Goal: Navigation & Orientation: Understand site structure

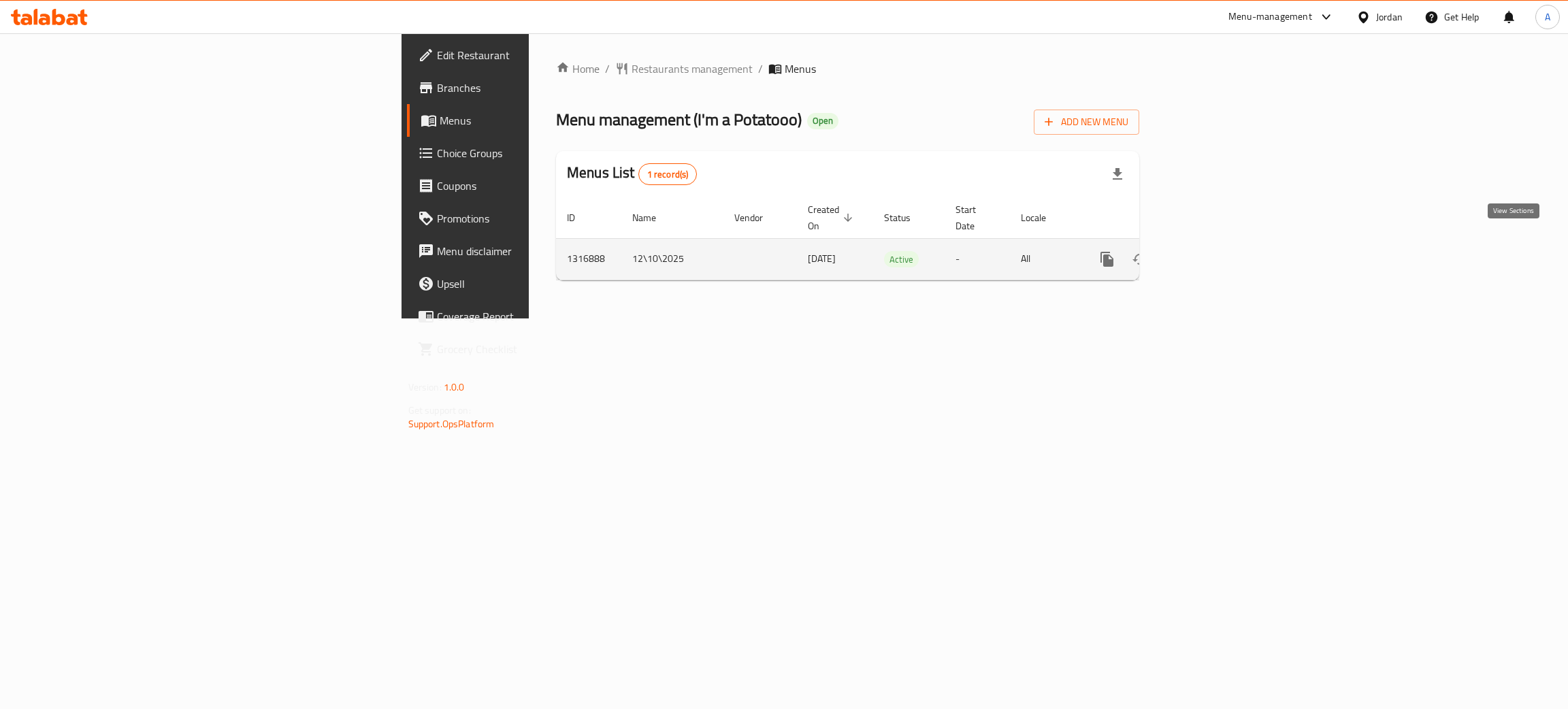
click at [1214, 251] on icon "enhanced table" at bounding box center [1206, 259] width 16 height 16
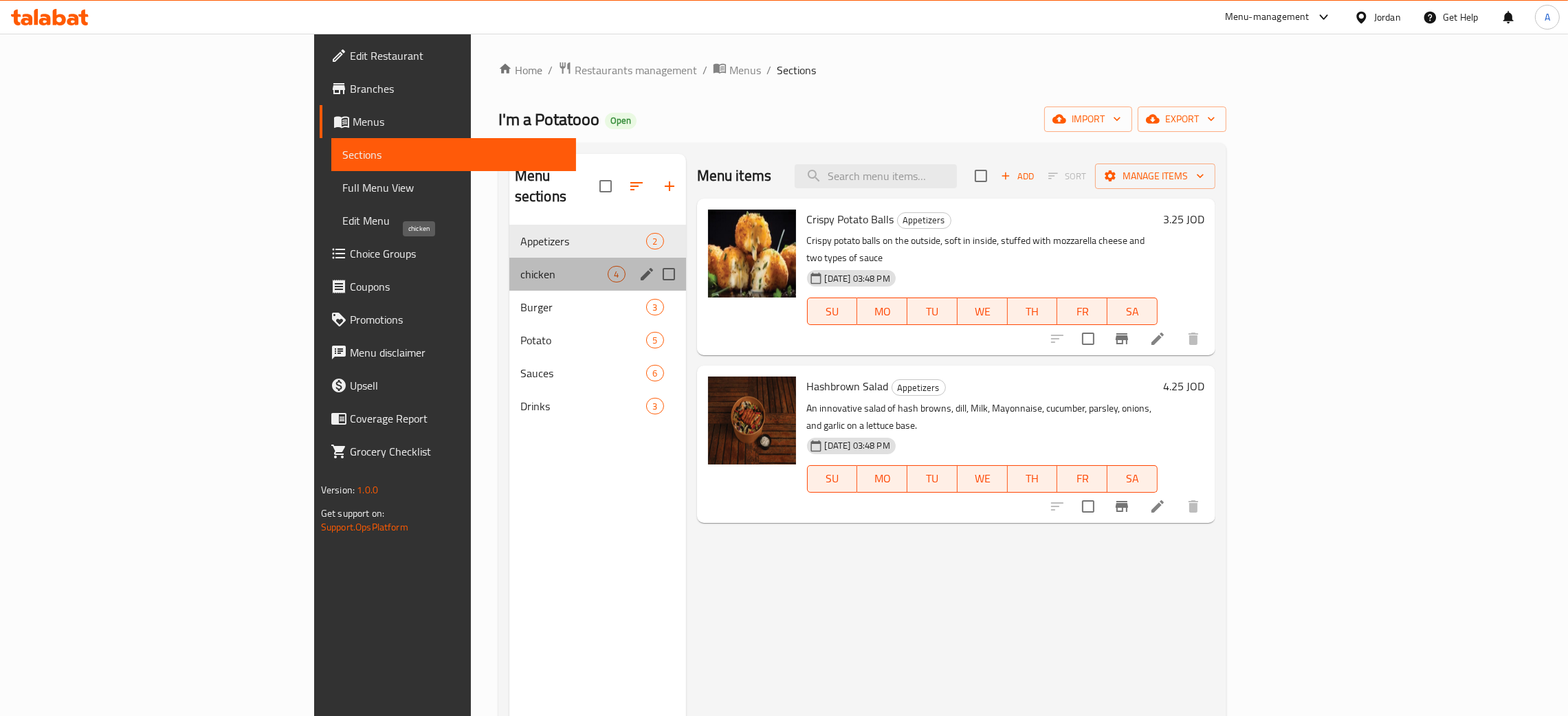
click at [520, 266] on span "chicken" at bounding box center [563, 274] width 88 height 16
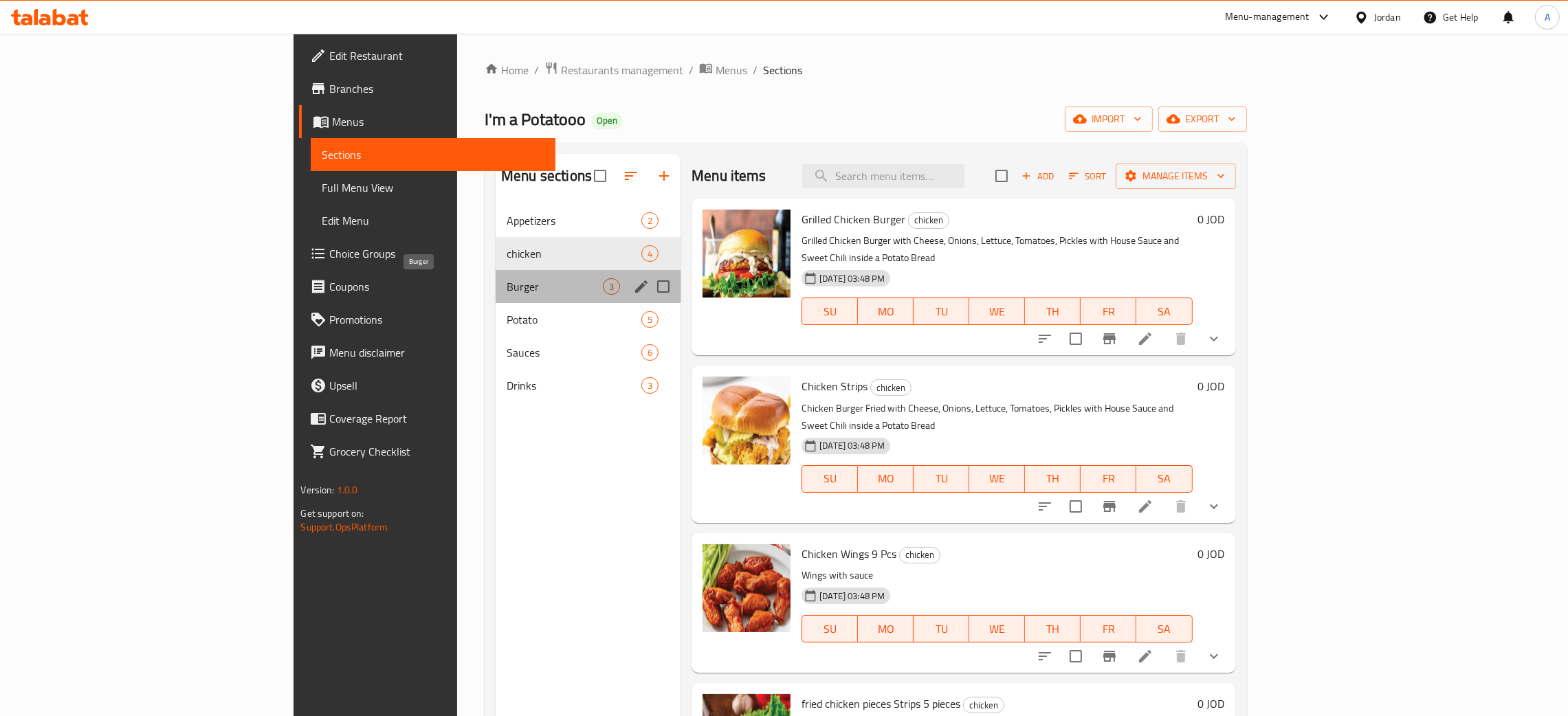
click at [507, 287] on span "Burger" at bounding box center [555, 287] width 96 height 16
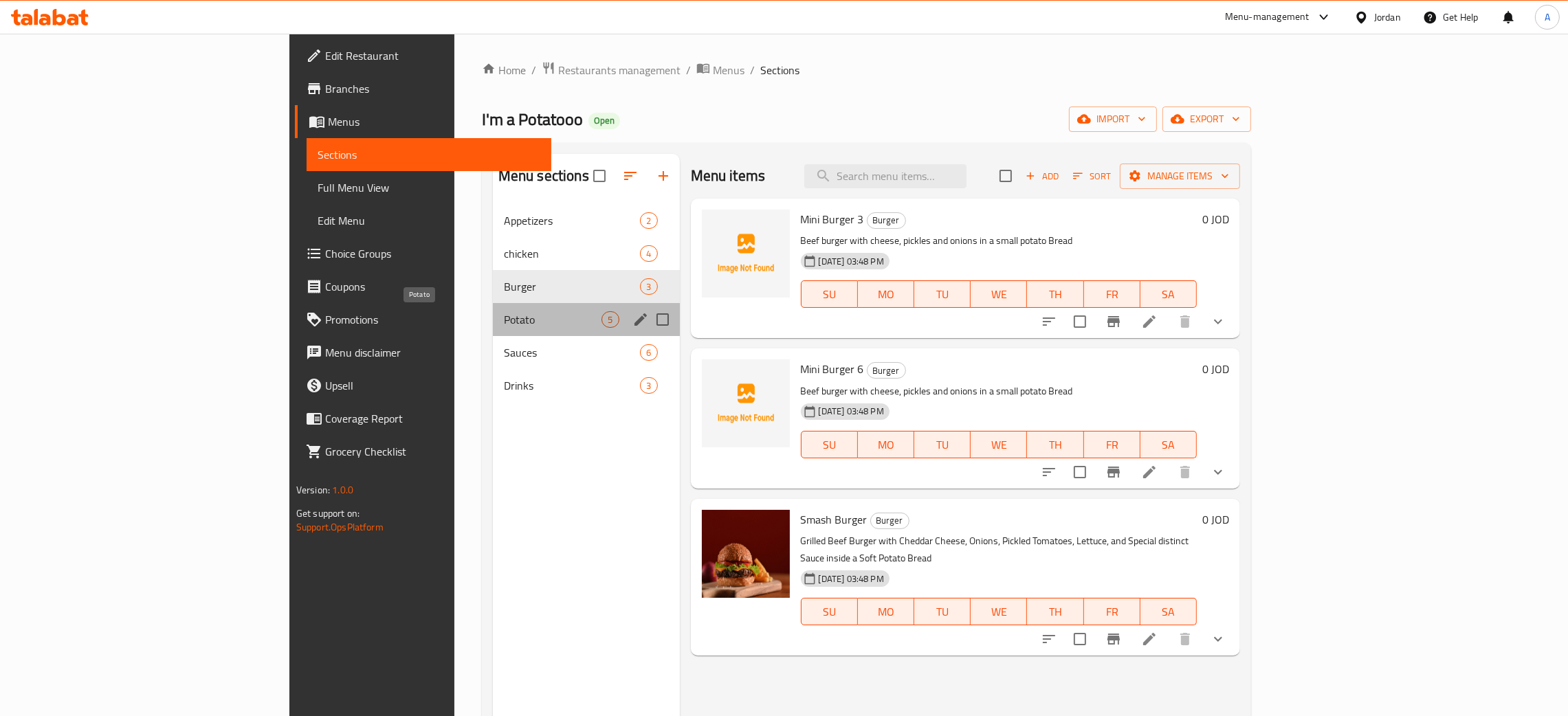
click at [504, 321] on span "Potato" at bounding box center [552, 320] width 98 height 16
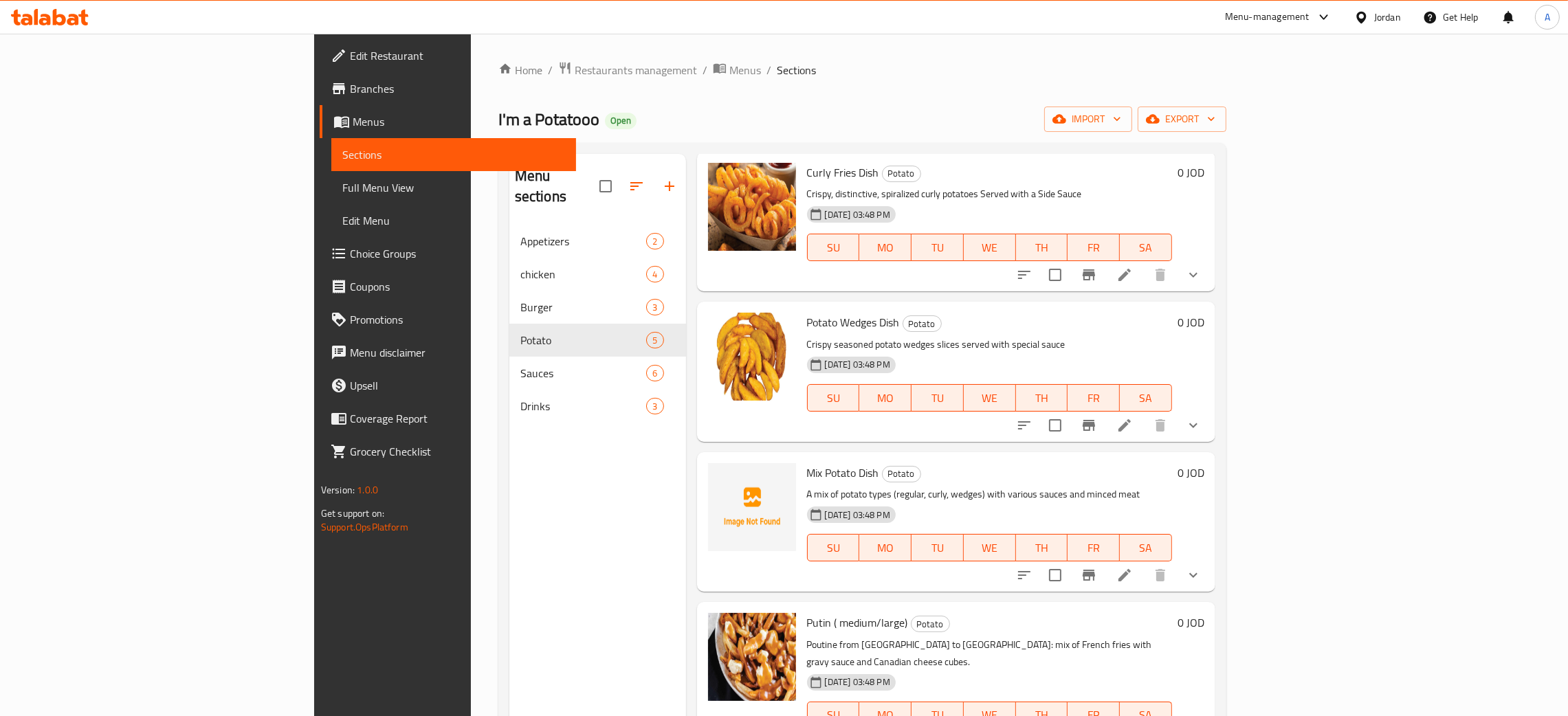
scroll to position [67, 0]
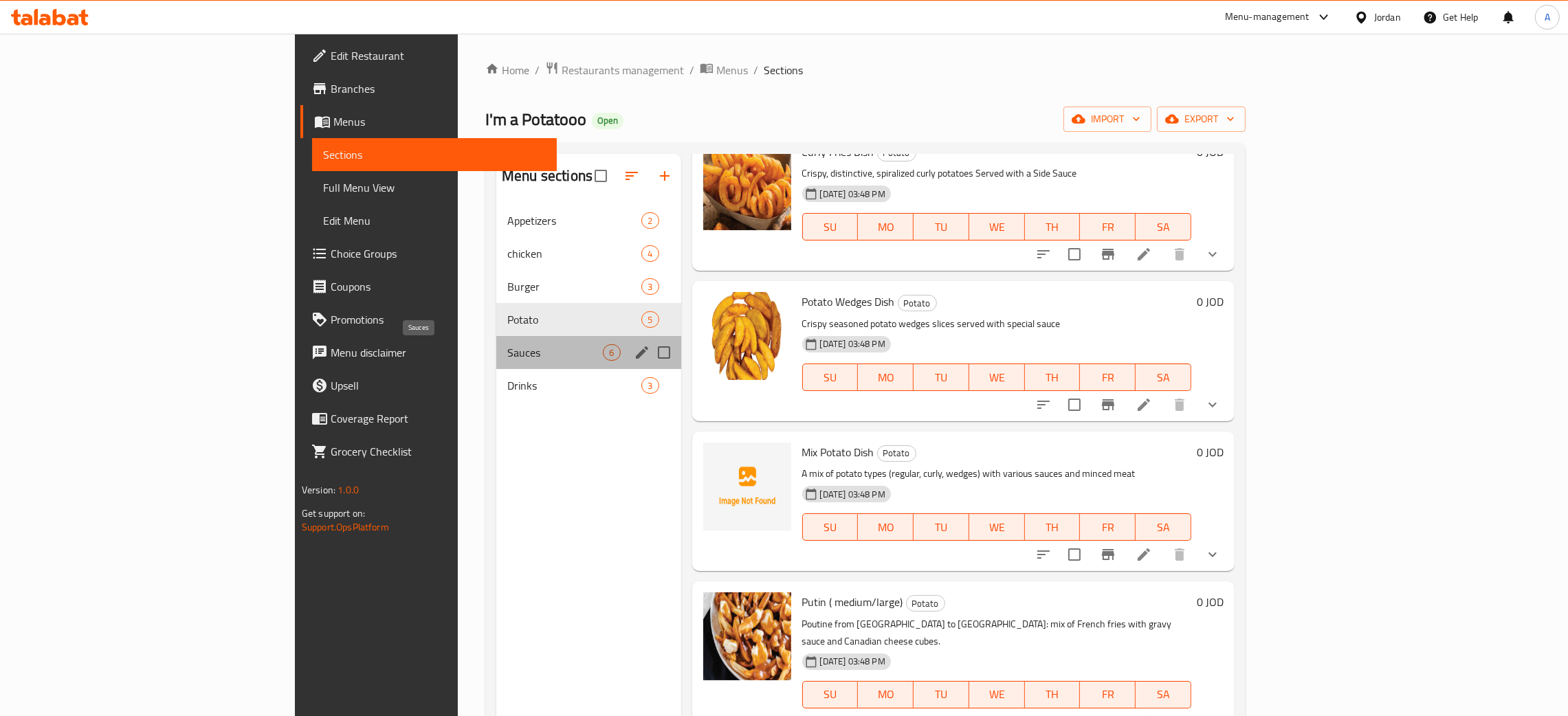
click at [507, 361] on span "Sauces" at bounding box center [555, 353] width 96 height 16
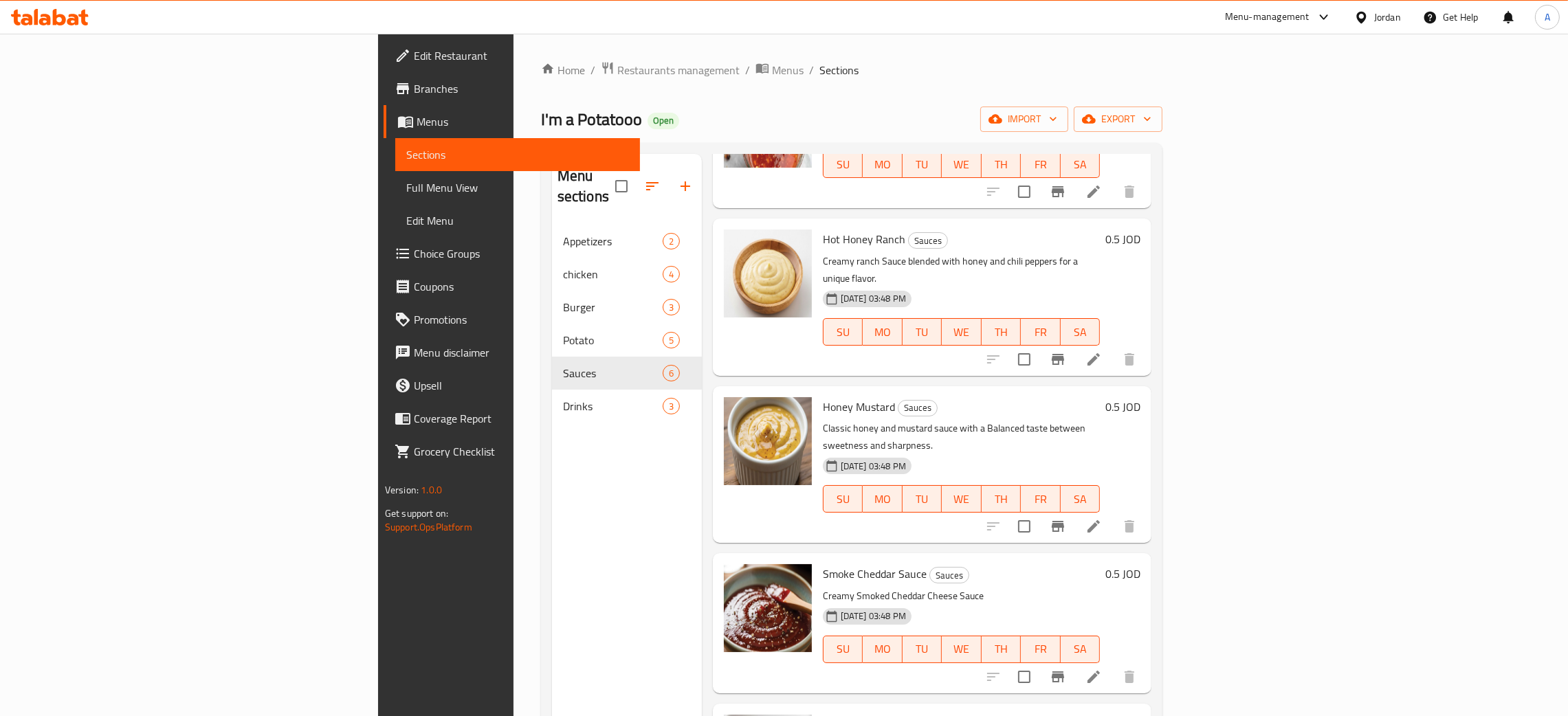
scroll to position [217, 0]
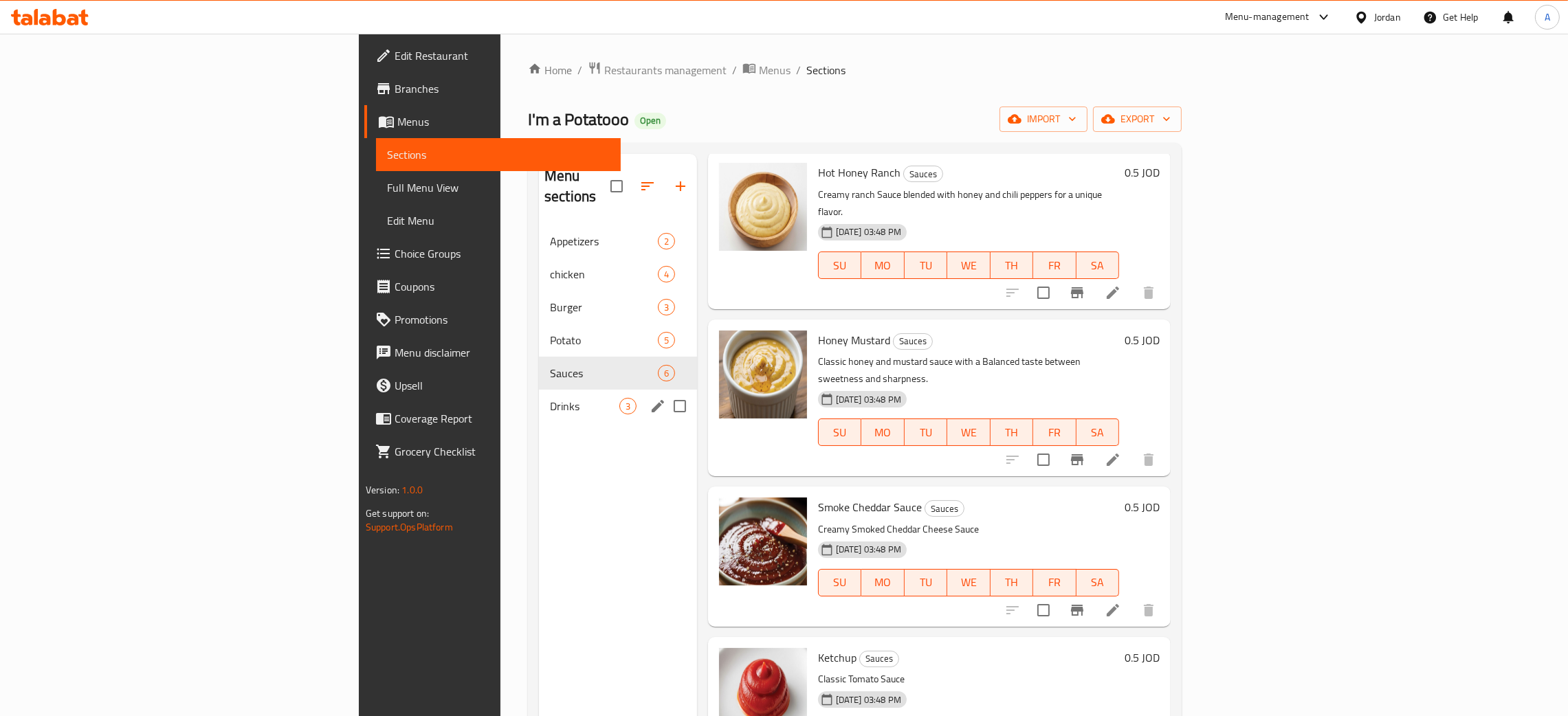
click at [539, 396] on div "Drinks 3" at bounding box center [618, 406] width 158 height 33
